Goal: Transaction & Acquisition: Purchase product/service

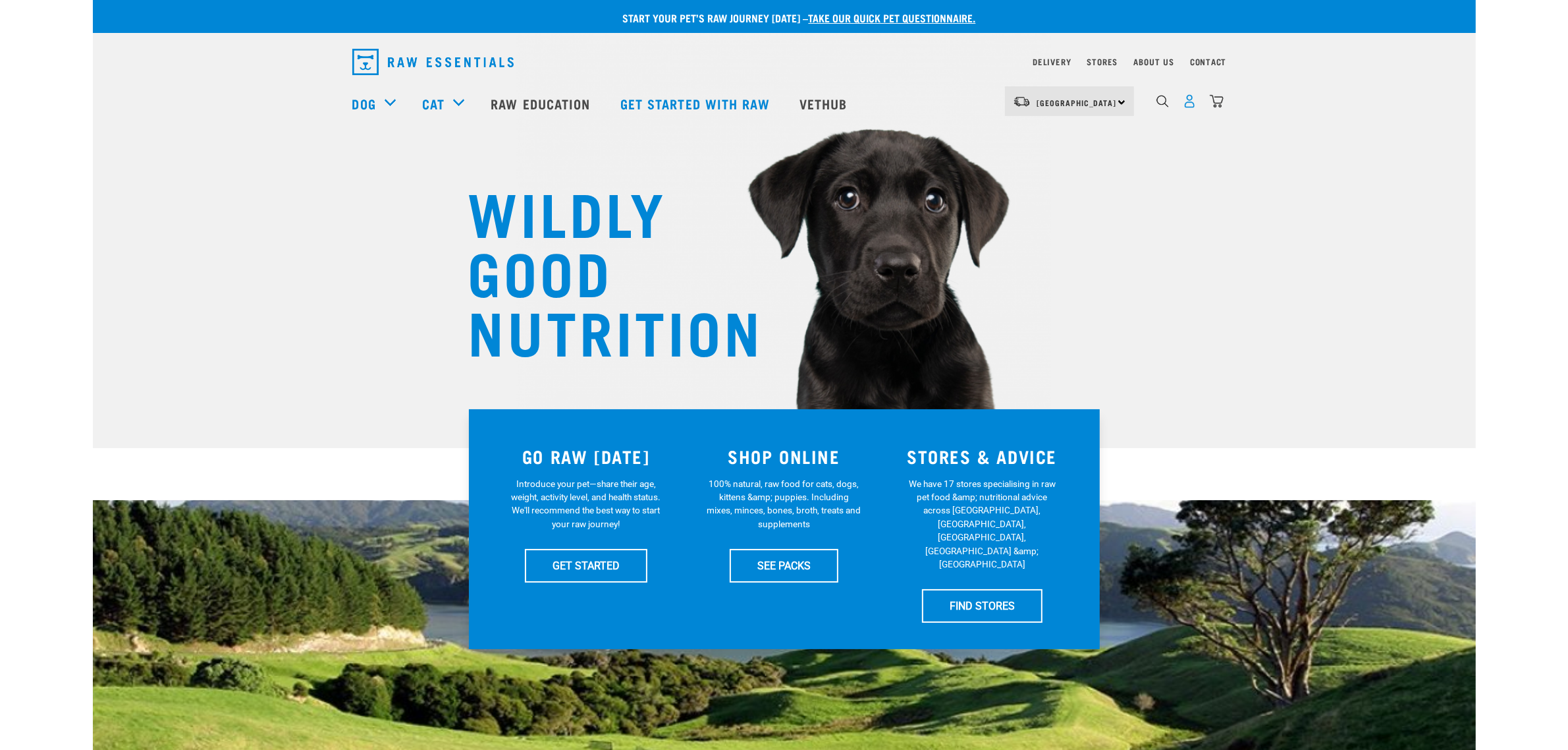
click at [1188, 106] on img "dropdown navigation" at bounding box center [1189, 101] width 14 height 14
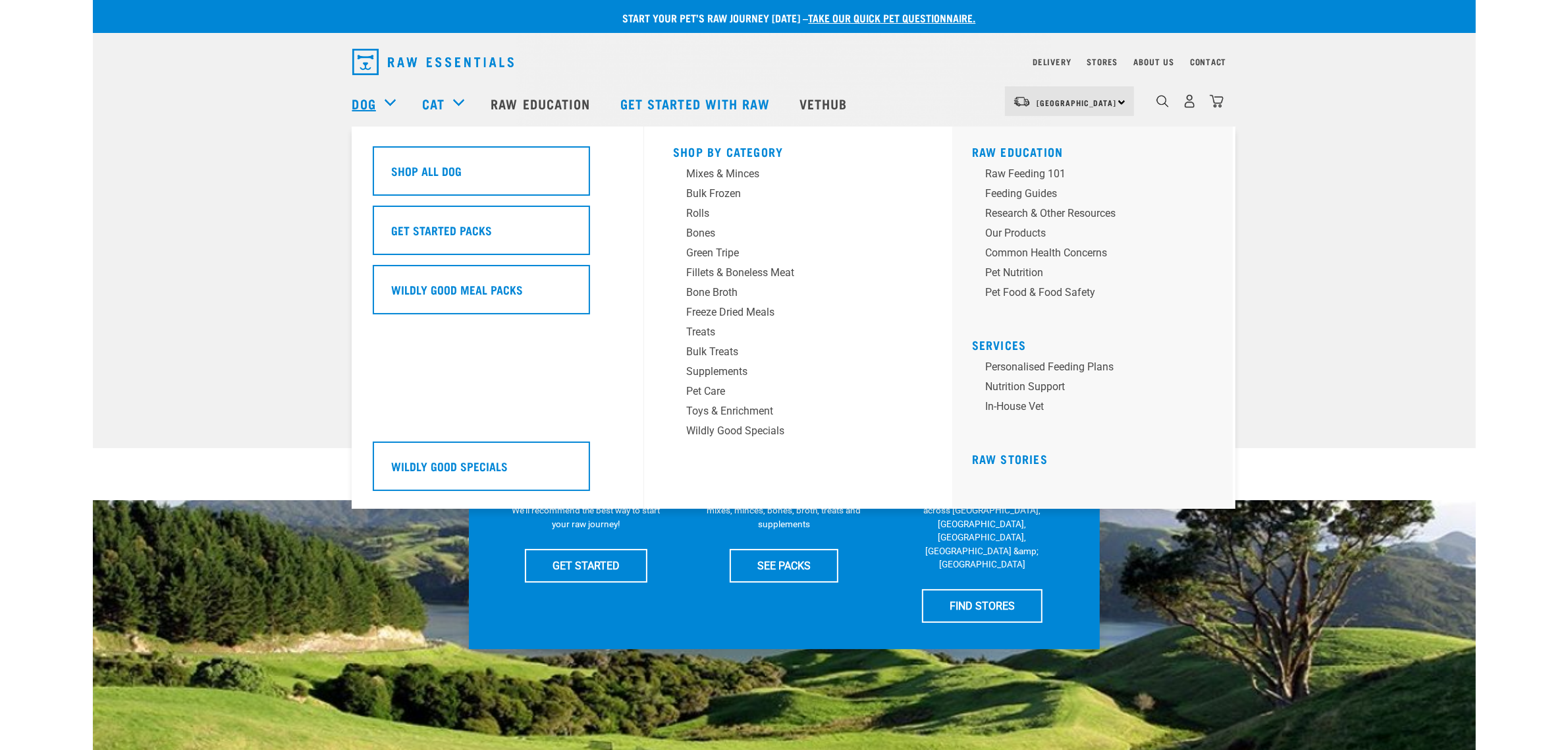
click at [374, 110] on link "Dog" at bounding box center [364, 103] width 24 height 20
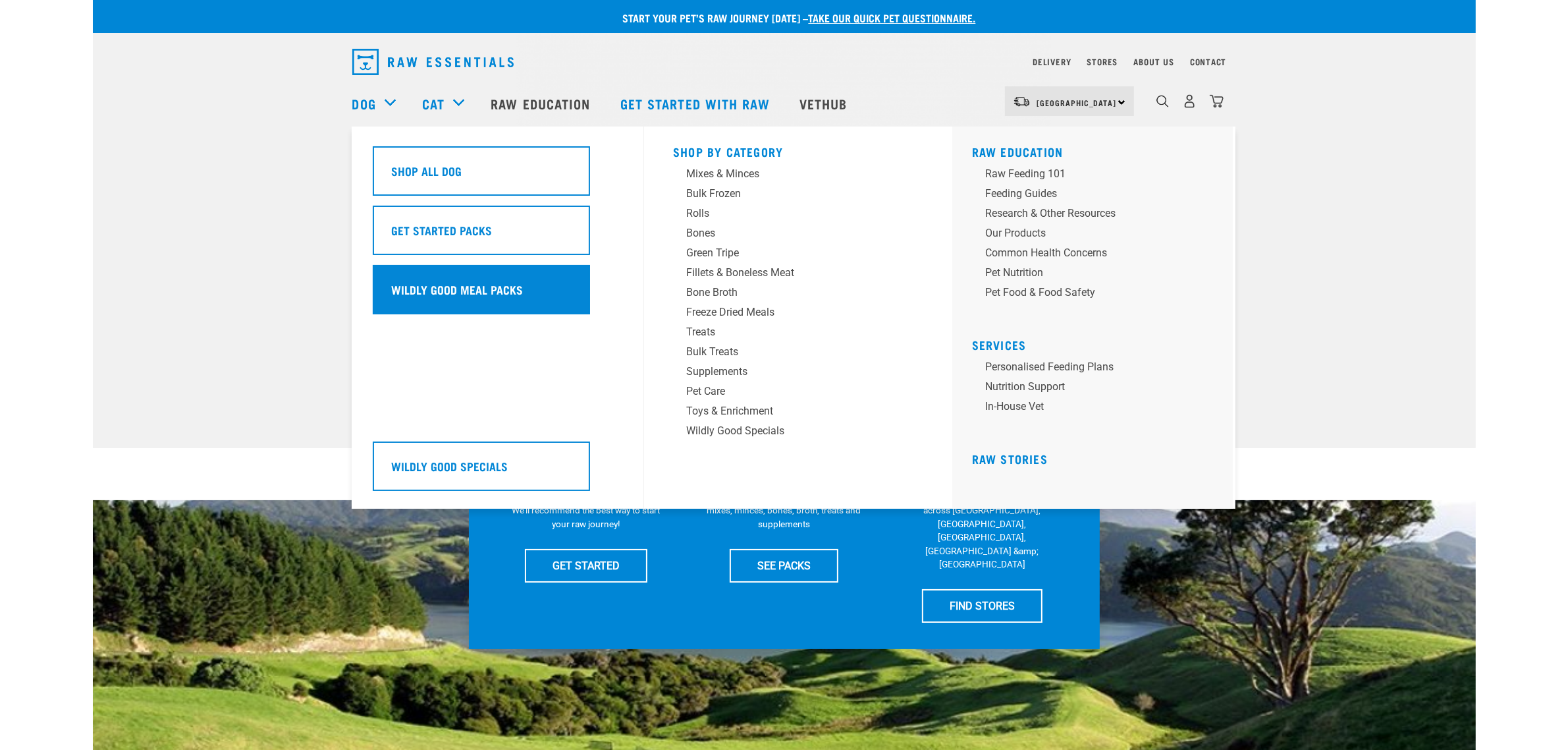
click at [458, 268] on div "Wildly Good Meal Packs" at bounding box center [481, 290] width 217 height 49
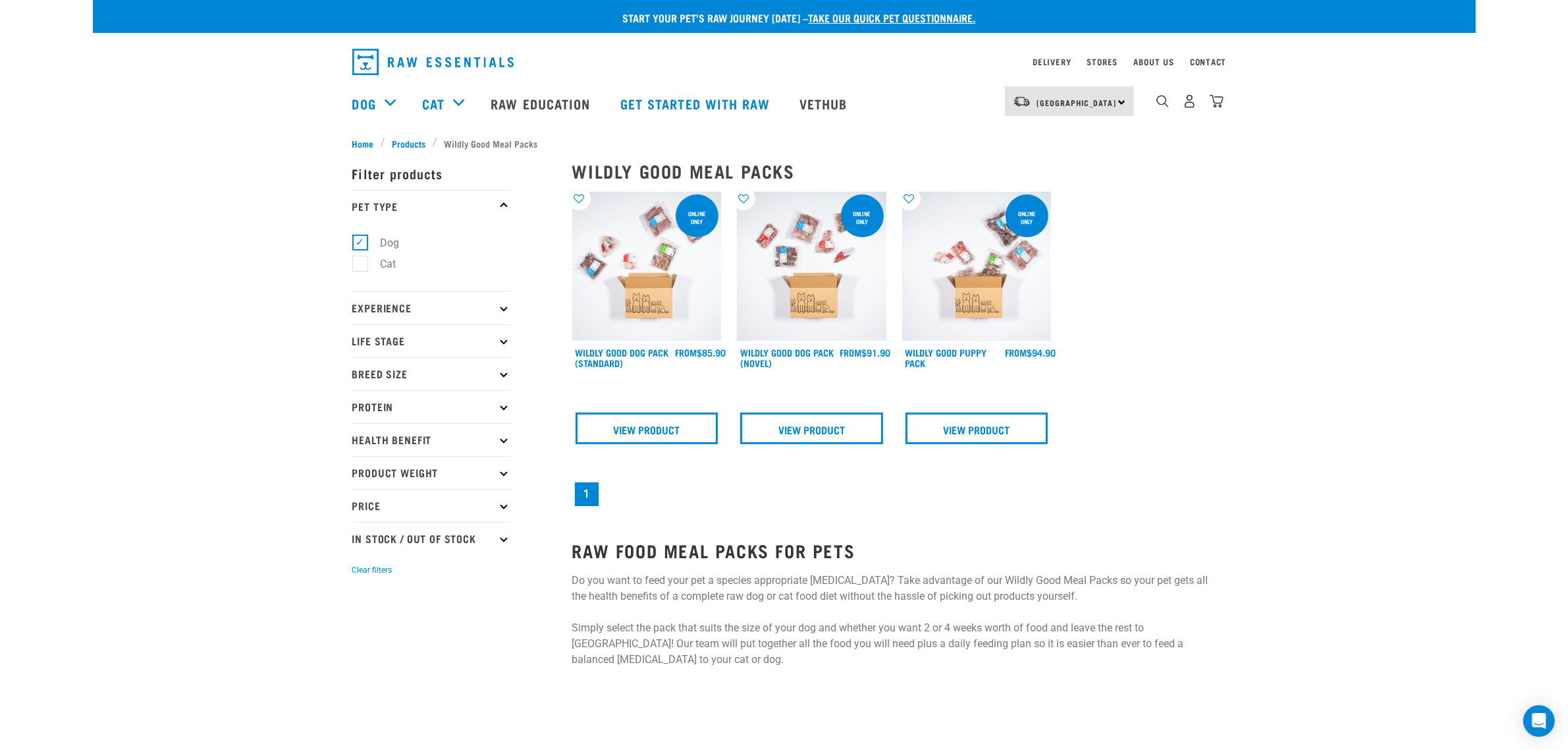
click at [683, 264] on img at bounding box center [647, 267] width 149 height 149
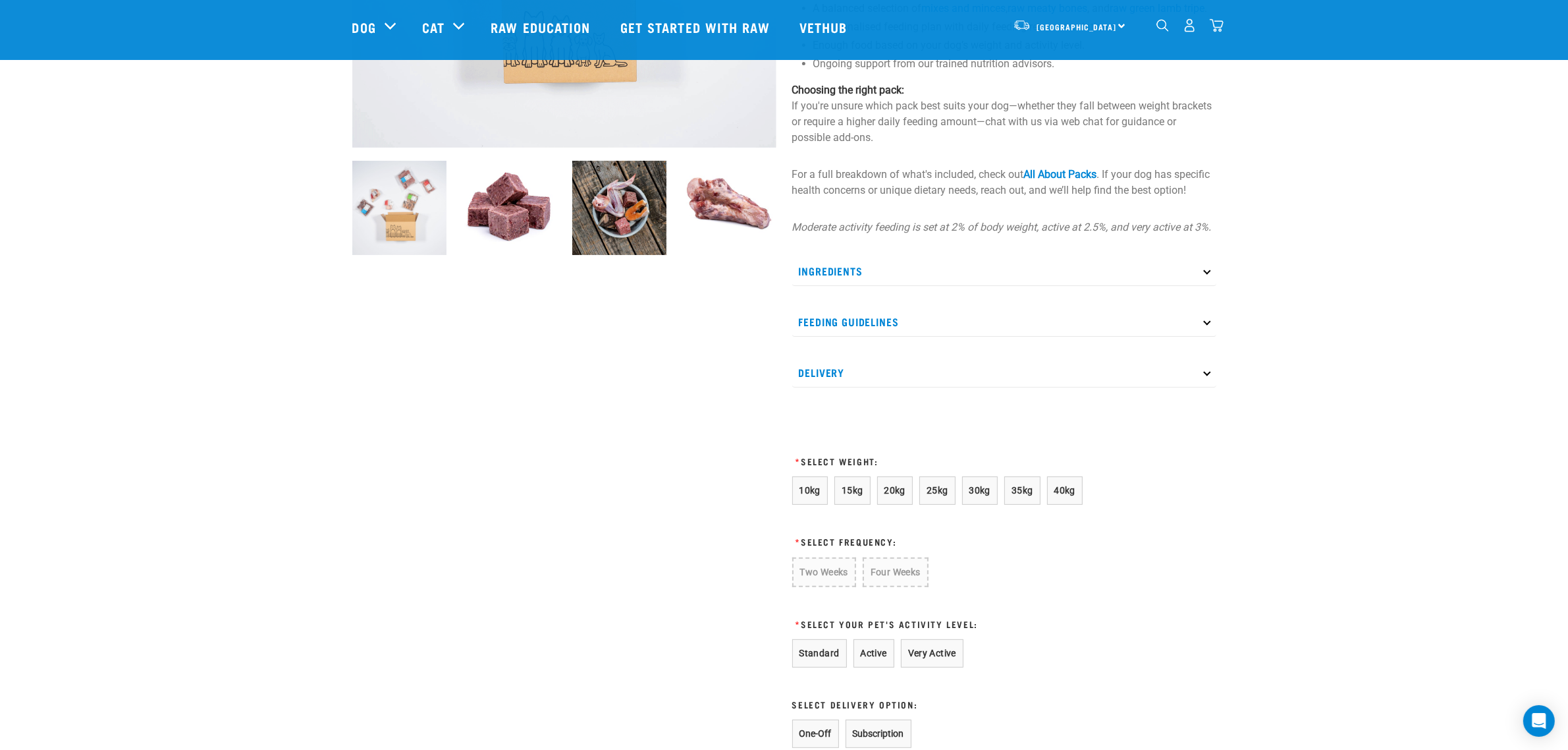
scroll to position [412, 0]
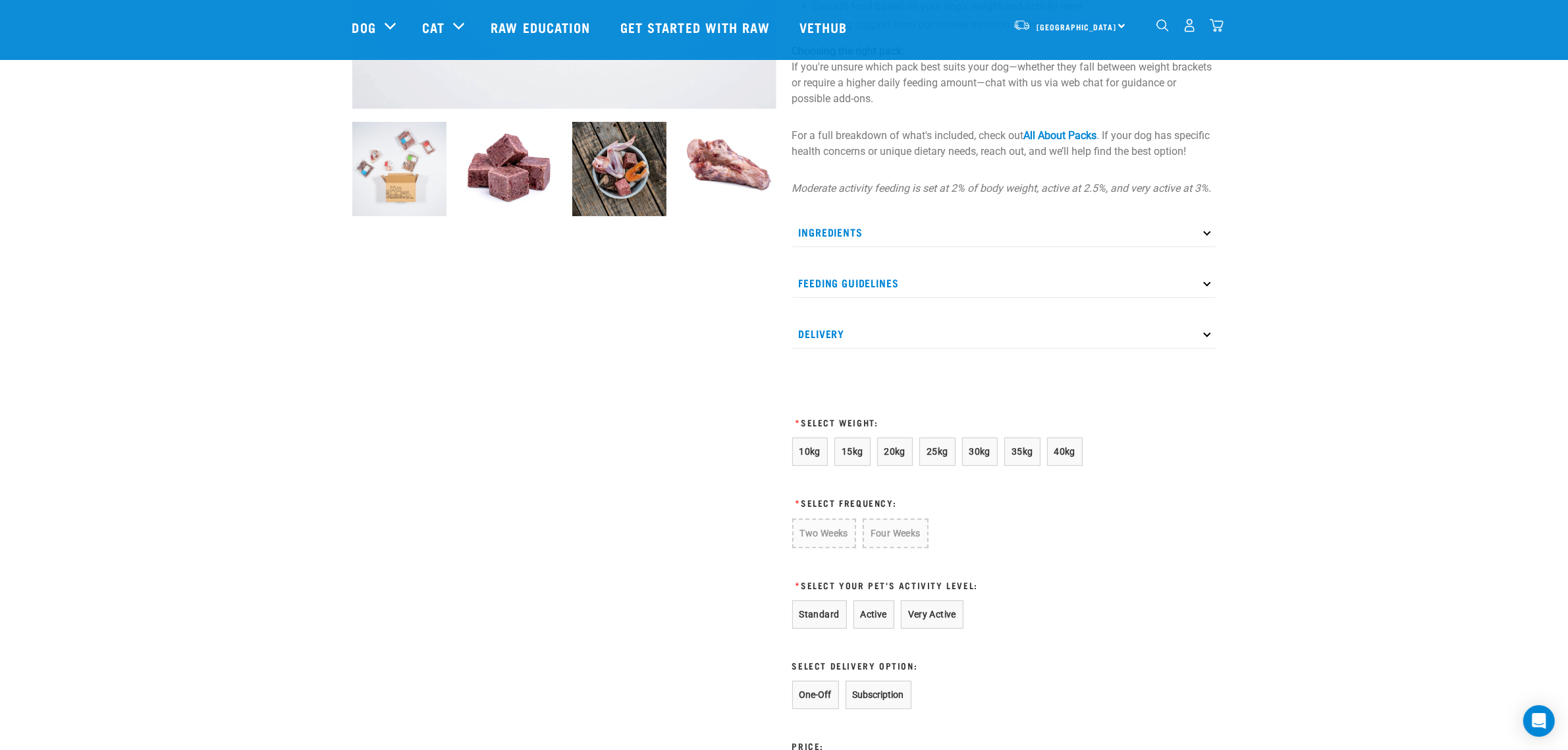
click at [946, 484] on form "10kg 15kg 20kg 25kg 30kg 35kg 40kg * Select Frequency: Two Weeks Four Weeks * S…" at bounding box center [940, 612] width 296 height 348
click at [946, 457] on span "25kg" at bounding box center [937, 451] width 22 height 10
click at [832, 547] on button "Two Weeks" at bounding box center [823, 532] width 63 height 28
click at [826, 623] on button "Standard" at bounding box center [819, 612] width 54 height 28
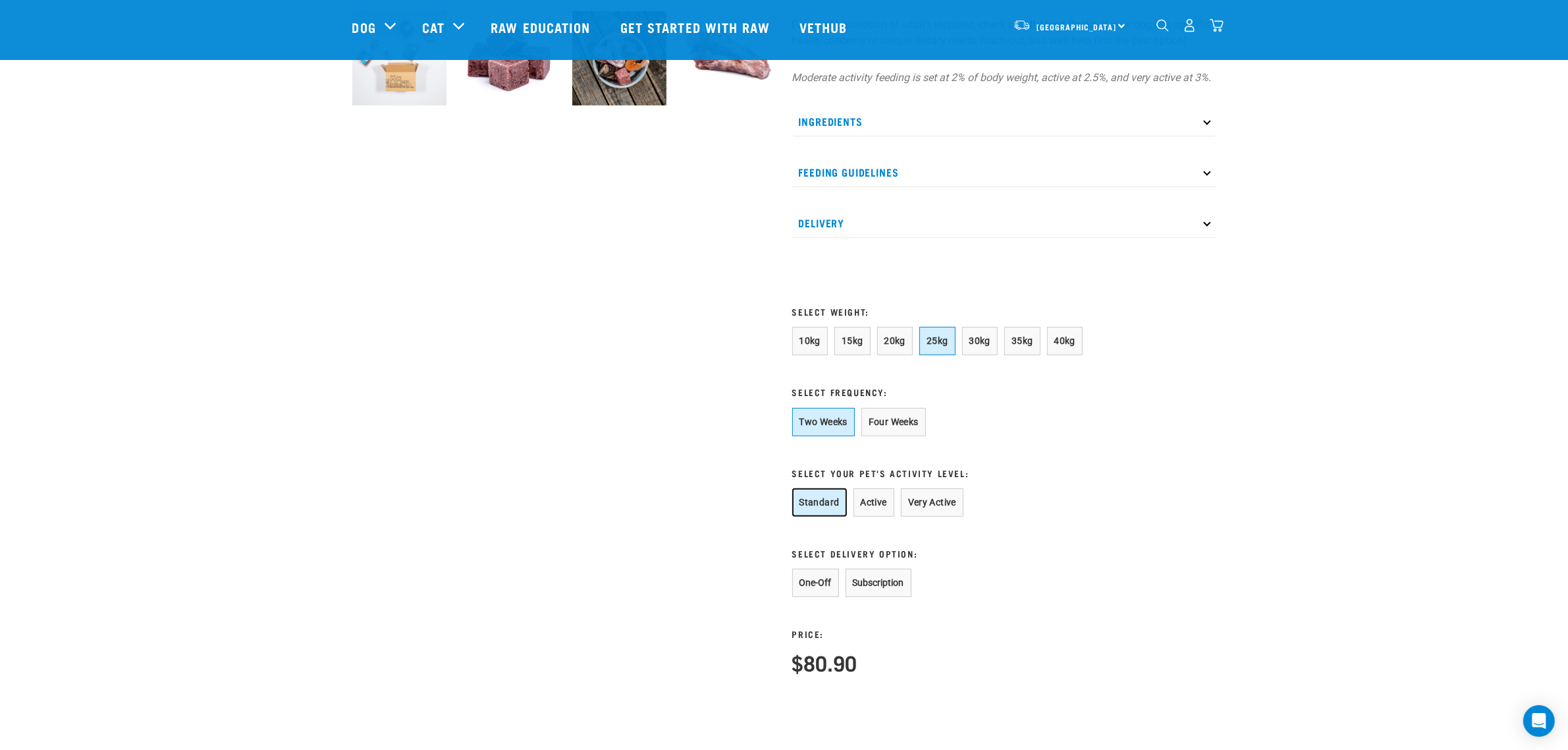
scroll to position [577, 0]
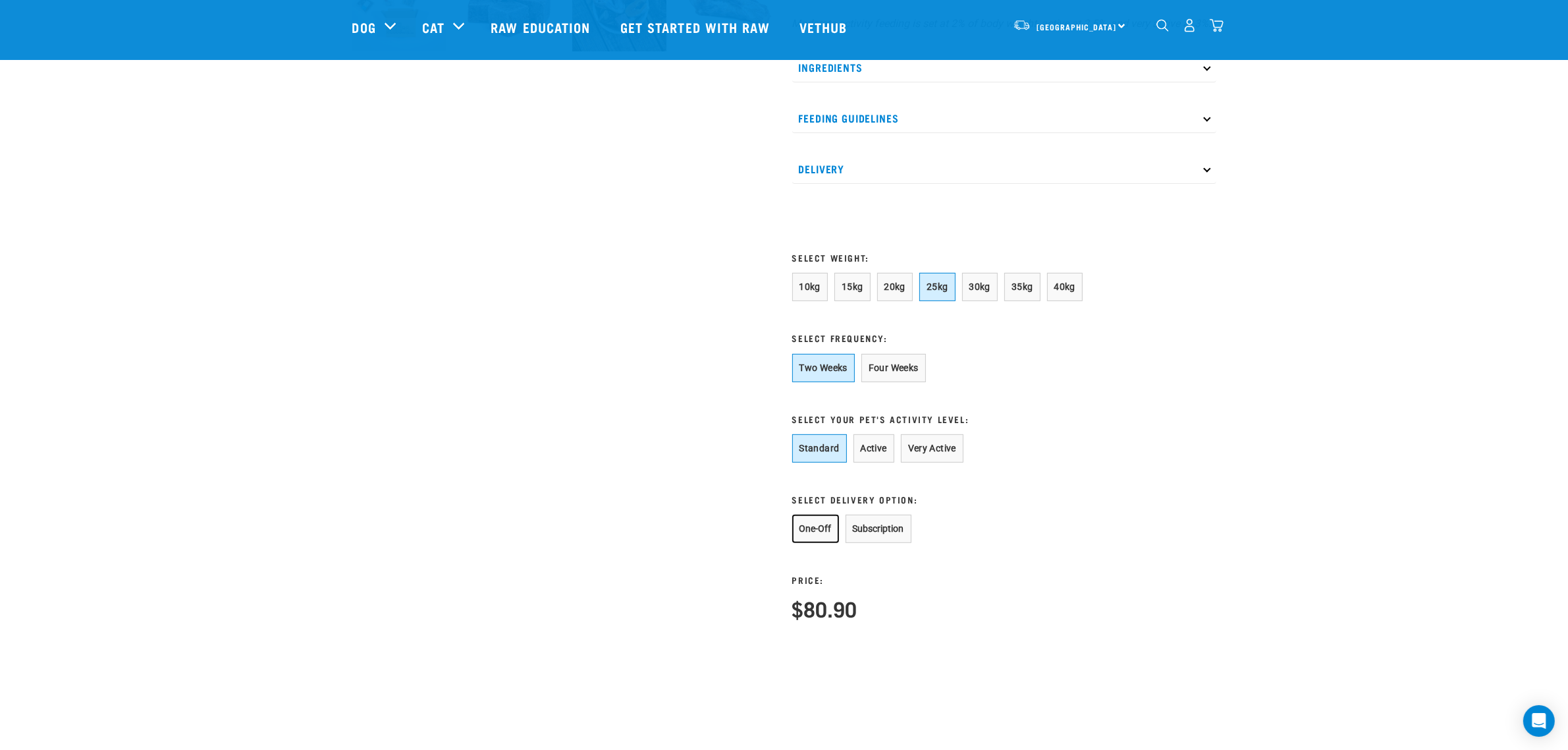
click at [813, 543] on button "One-Off" at bounding box center [815, 528] width 47 height 28
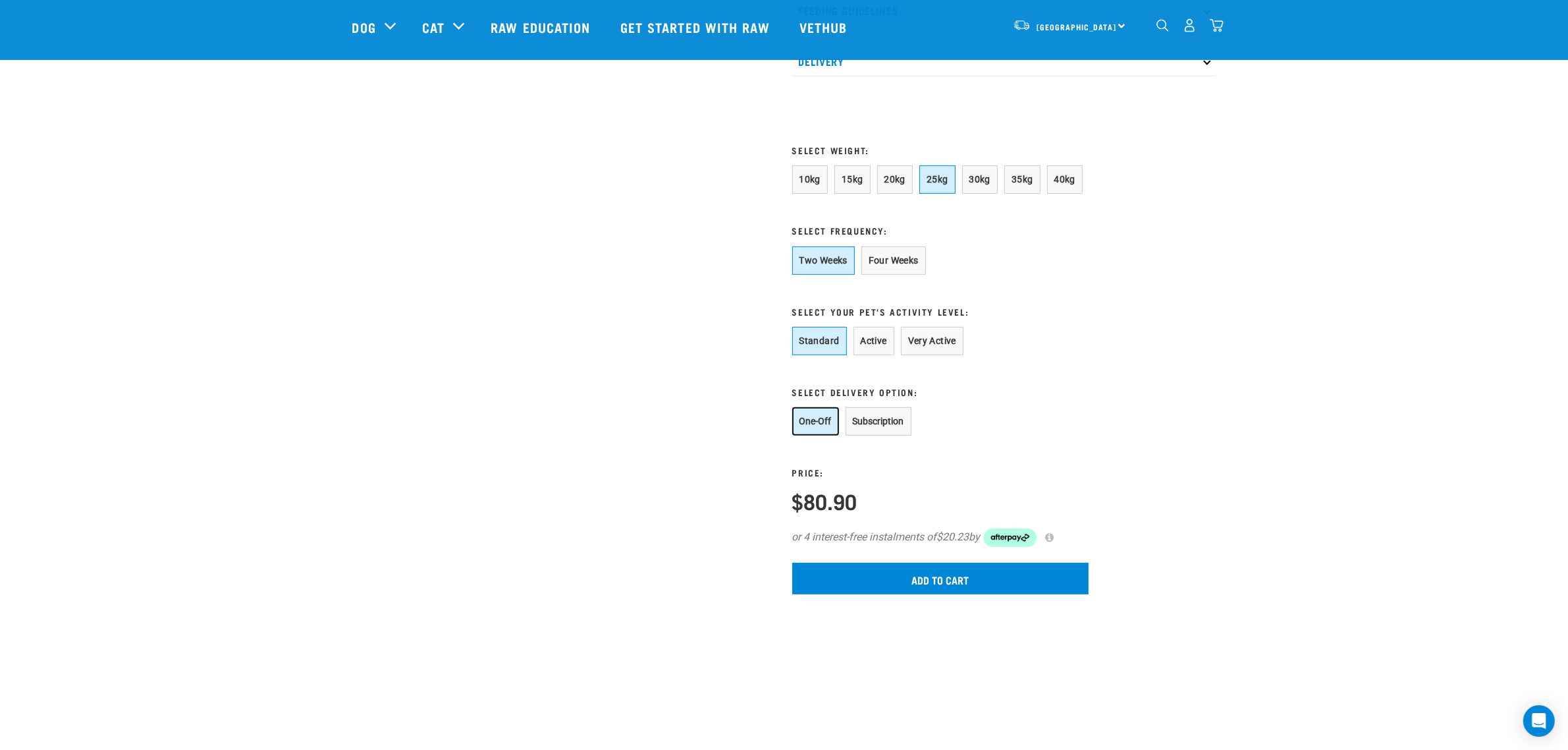
scroll to position [742, 0]
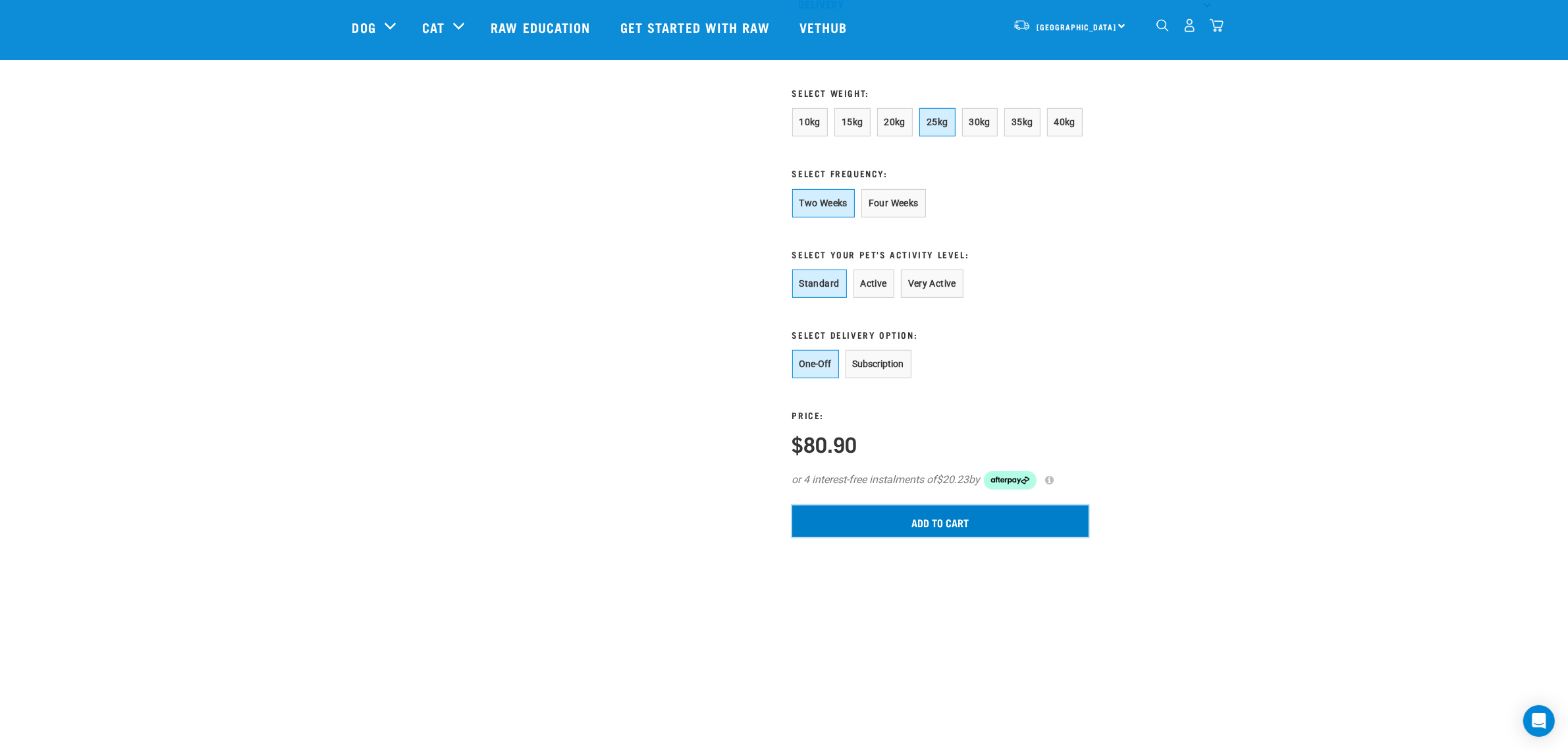
click at [963, 537] on input "Add to cart" at bounding box center [940, 521] width 296 height 31
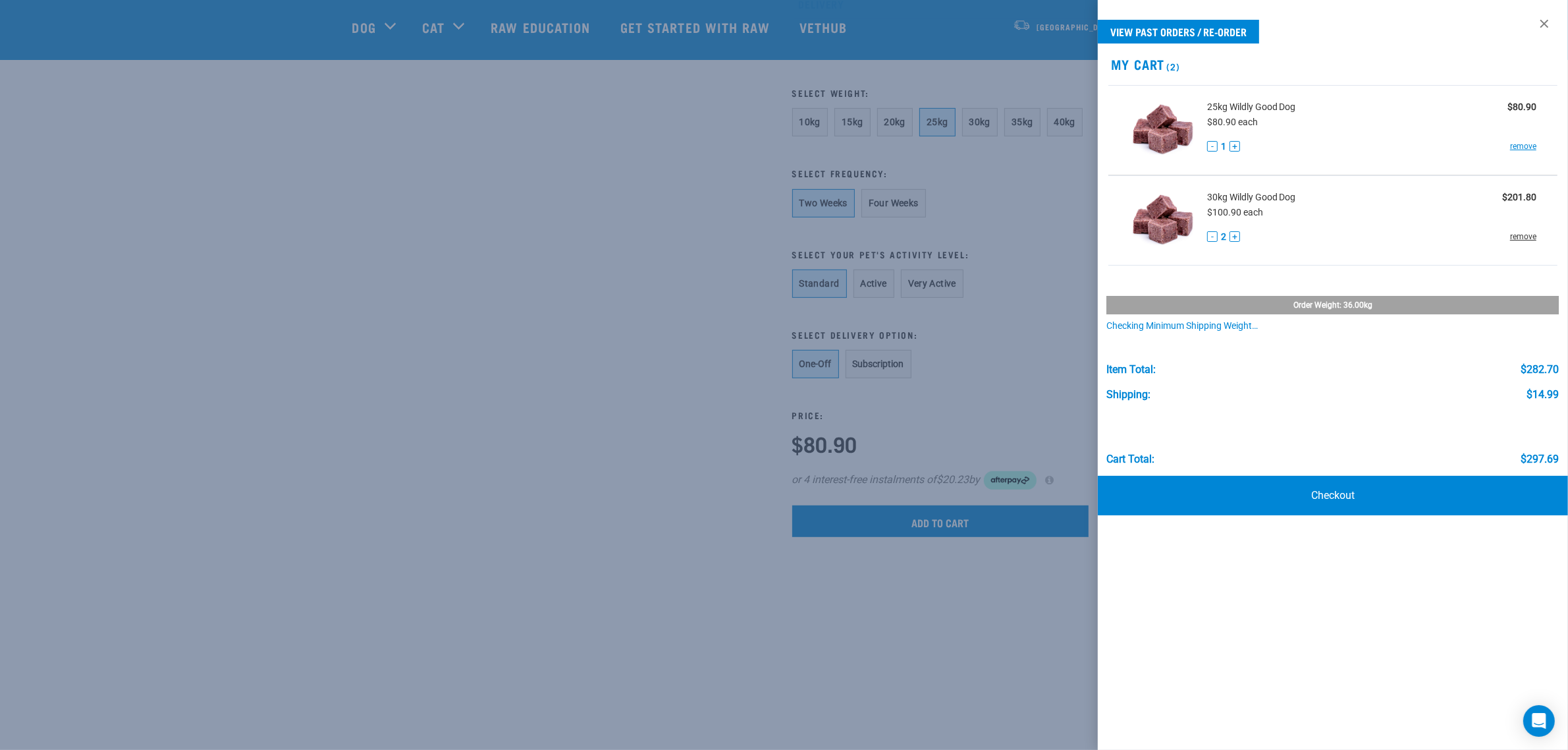
click at [1525, 234] on link "remove" at bounding box center [1523, 236] width 26 height 12
